Goal: Find contact information: Find contact information

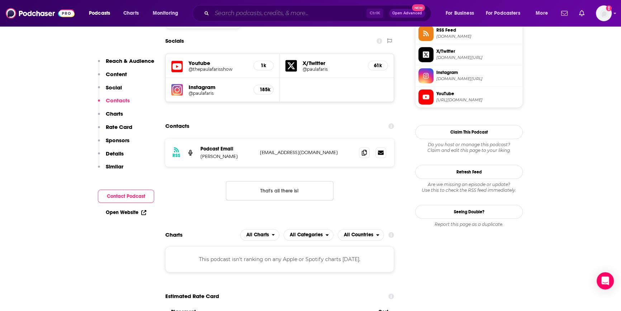
click at [229, 8] on input "Search podcasts, credits, & more..." at bounding box center [289, 13] width 155 height 11
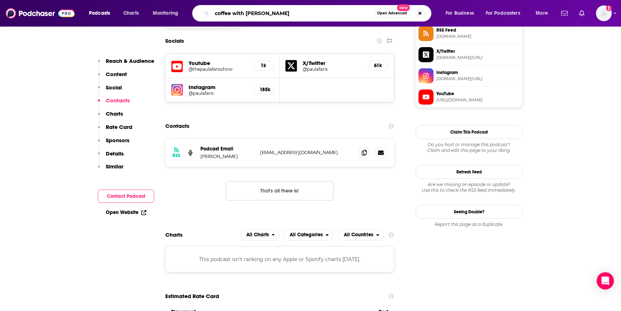
type input "coffee with [PERSON_NAME]"
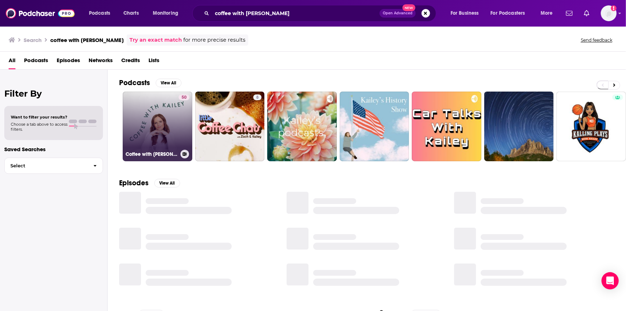
click at [135, 139] on link "50 Coffee with [PERSON_NAME]" at bounding box center [158, 126] width 70 height 70
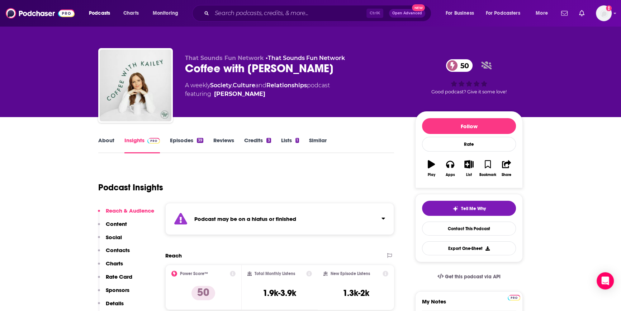
click at [189, 142] on link "Episodes 39" at bounding box center [186, 145] width 33 height 17
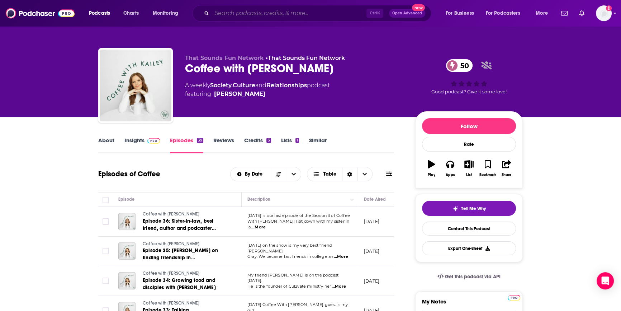
click at [239, 11] on input "Search podcasts, credits, & more..." at bounding box center [289, 13] width 155 height 11
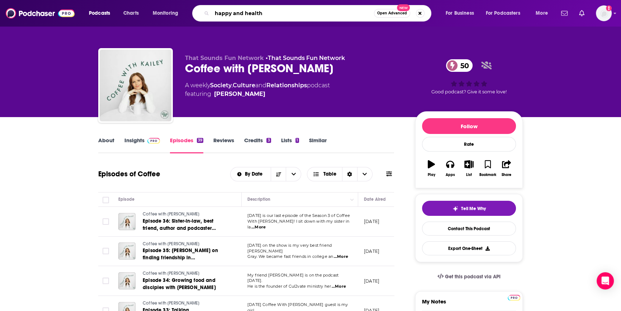
type input "happy and healthy"
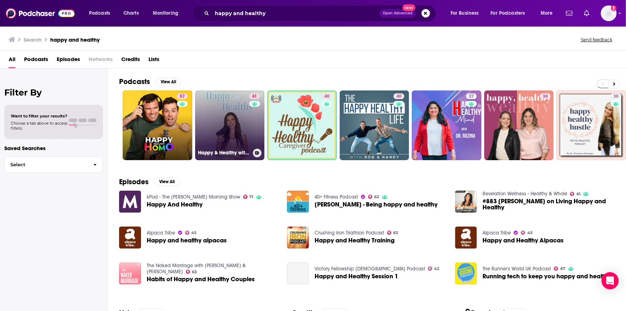
click at [219, 147] on link "61 Happy & Healthy with [PERSON_NAME]" at bounding box center [230, 125] width 70 height 70
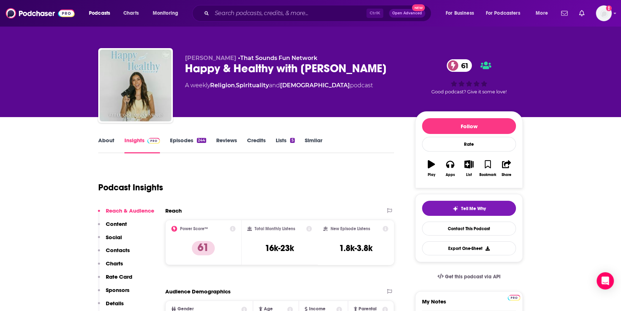
click at [185, 142] on link "Episodes 244" at bounding box center [188, 145] width 36 height 17
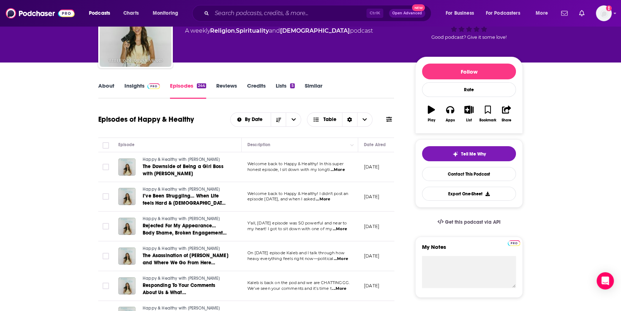
scroll to position [130, 0]
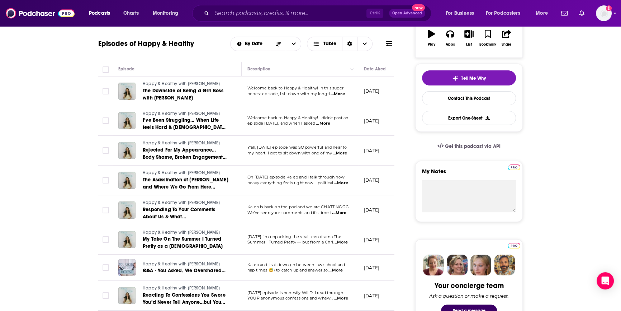
click at [347, 153] on span "...More" at bounding box center [340, 153] width 14 height 6
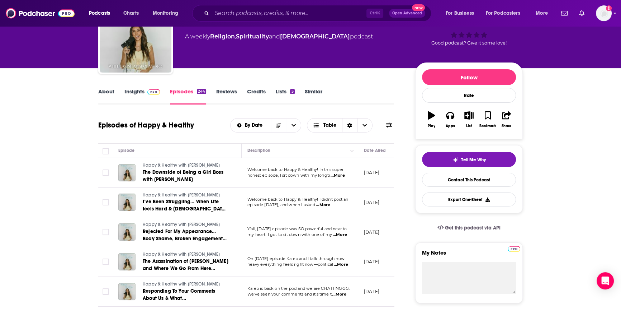
scroll to position [0, 0]
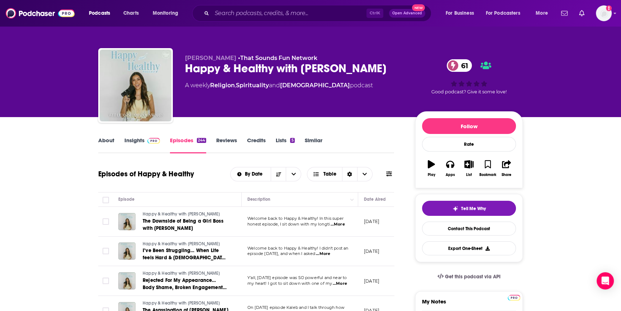
click at [137, 142] on link "Insights" at bounding box center [142, 145] width 36 height 17
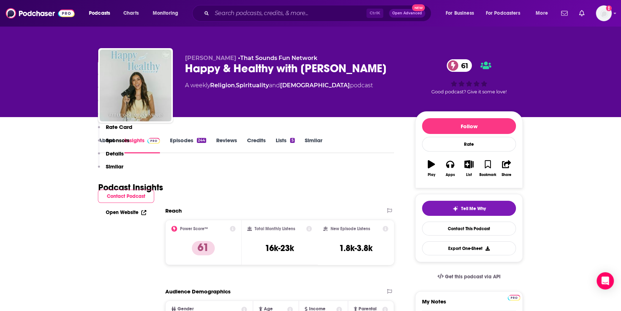
scroll to position [163, 0]
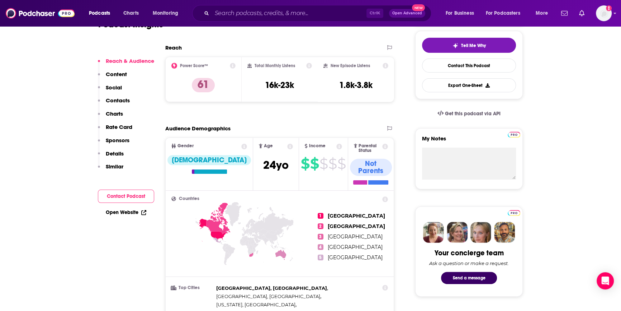
click at [130, 196] on button "Contact Podcast" at bounding box center [126, 195] width 56 height 13
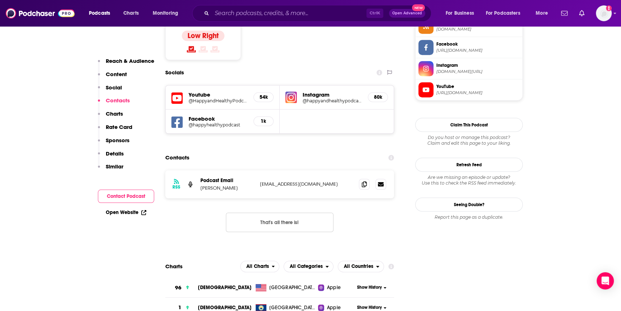
scroll to position [616, 0]
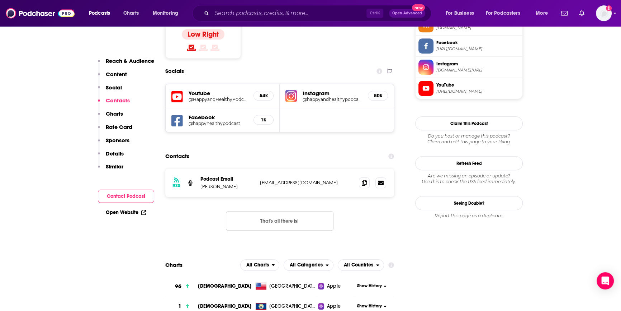
click at [116, 213] on link "Open Website" at bounding box center [126, 212] width 41 height 6
